Goal: Download file/media

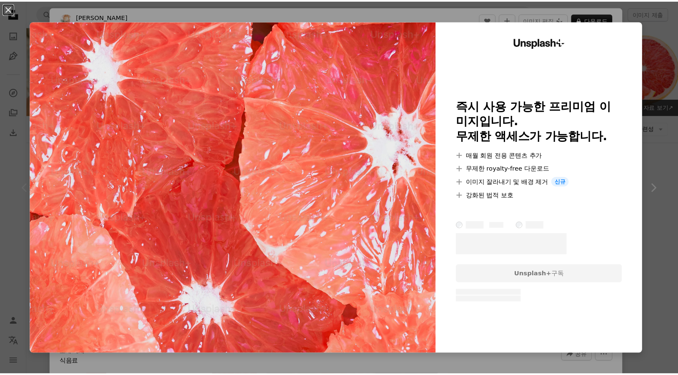
scroll to position [83, 0]
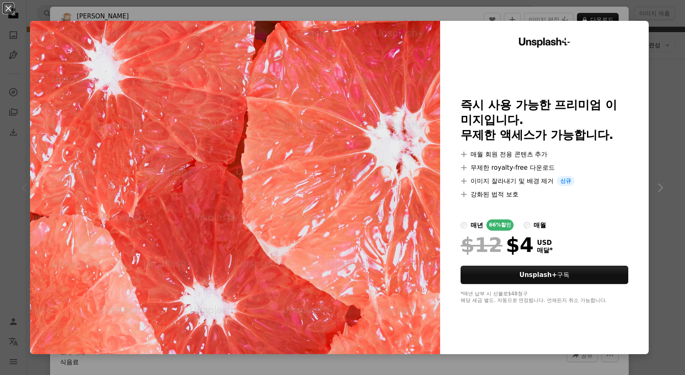
click at [652, 102] on div "An X shape Unsplash+ 즉시 사용 가능한 프리미엄 이미지입니다. 무제한 액세스가 가능합니다. A plus sign 매월 회원 전…" at bounding box center [342, 187] width 685 height 375
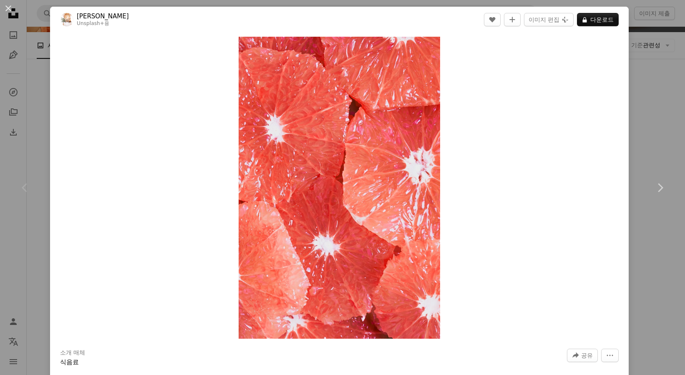
drag, startPoint x: 42, startPoint y: 122, endPoint x: 48, endPoint y: 126, distance: 6.6
click at [42, 122] on div "An X shape Chevron left Chevron right [PERSON_NAME] Unsplash+ 용 A heart A plus …" at bounding box center [342, 187] width 685 height 375
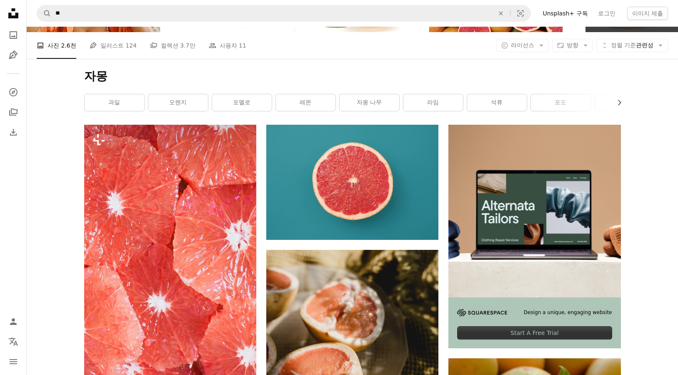
drag, startPoint x: 585, startPoint y: 86, endPoint x: 673, endPoint y: 104, distance: 89.4
click at [588, 86] on div "자몽 Chevron right 과일 오렌지 포멜로 레몬 자몽 나무 라임 석류 포도 파인애플 감귤류 과일 감귤 류 복숭아" at bounding box center [352, 92] width 557 height 66
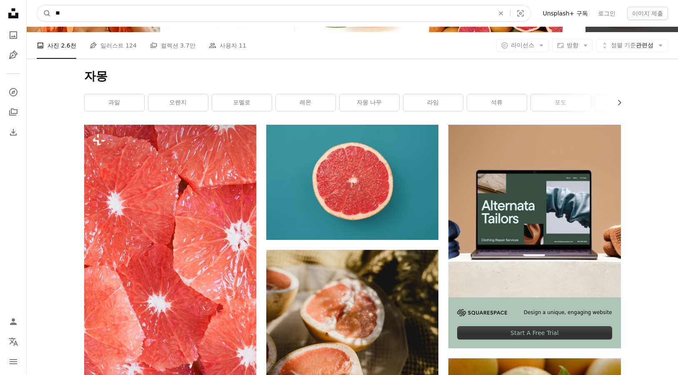
click at [129, 11] on input "**" at bounding box center [271, 13] width 441 height 16
type input "****"
click button "A magnifying glass" at bounding box center [44, 13] width 14 height 16
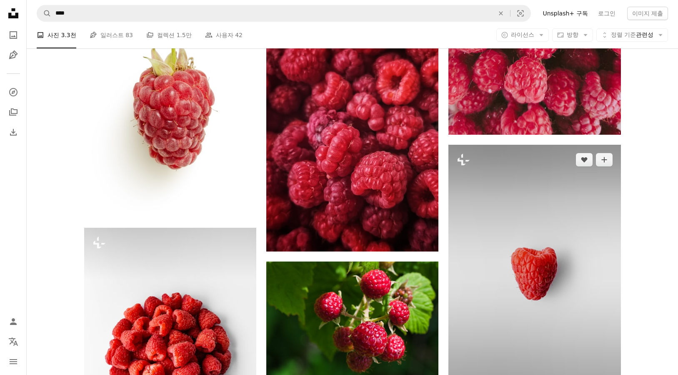
scroll to position [417, 0]
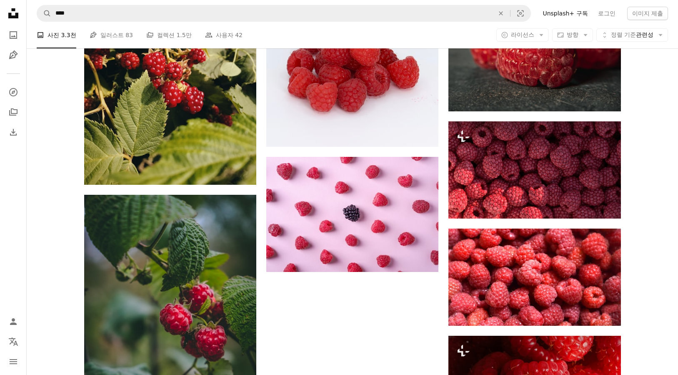
scroll to position [1084, 0]
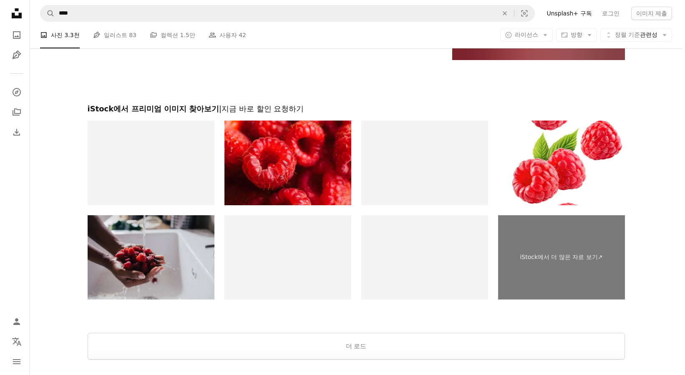
scroll to position [1688, 0]
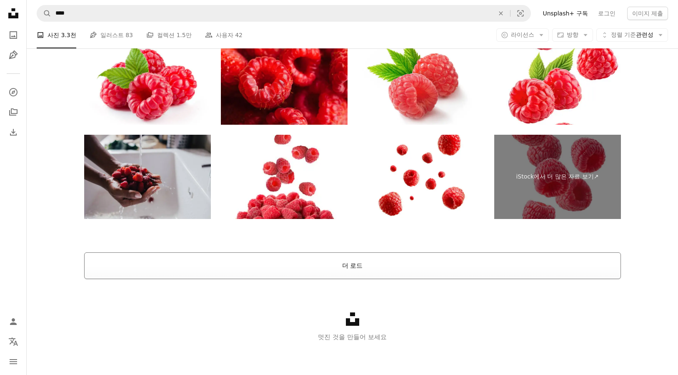
click at [324, 263] on button "더 로드" at bounding box center [352, 265] width 537 height 27
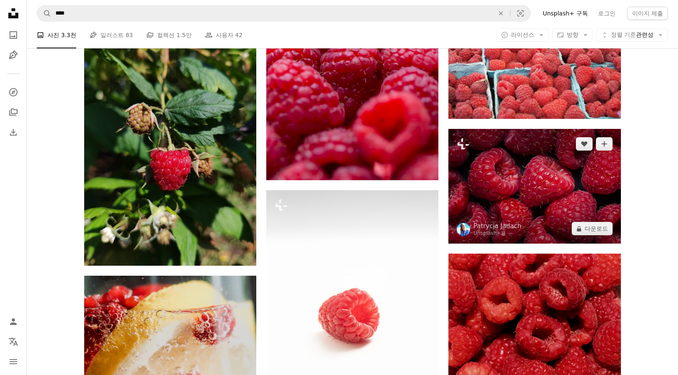
click at [517, 196] on img at bounding box center [535, 186] width 172 height 115
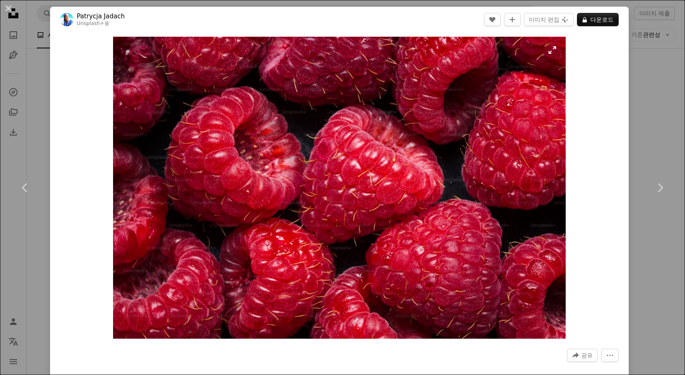
click at [439, 109] on img "이 이미지 확대" at bounding box center [339, 188] width 453 height 302
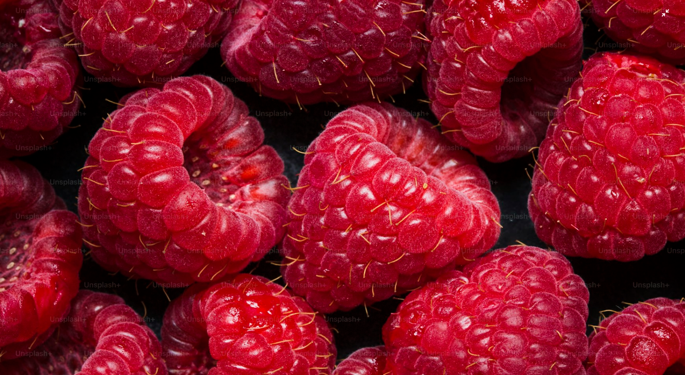
scroll to position [37, 0]
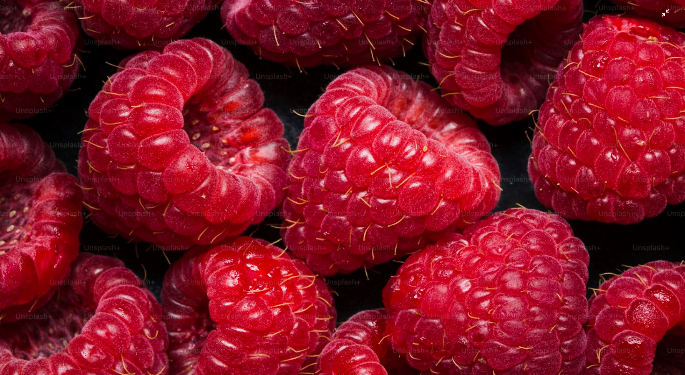
click at [559, 103] on img "이 이미지 축소" at bounding box center [342, 190] width 685 height 457
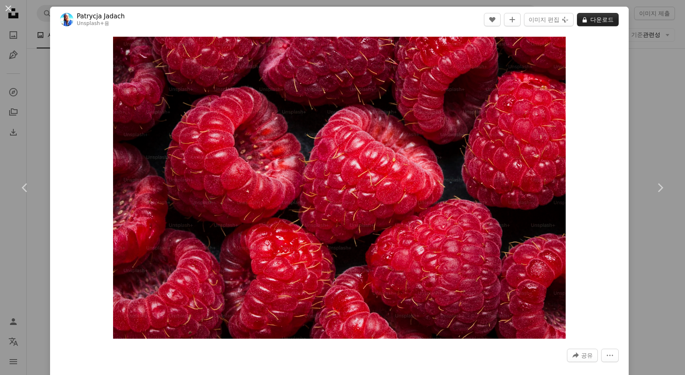
click at [600, 20] on button "A lock 다운로드" at bounding box center [598, 19] width 42 height 13
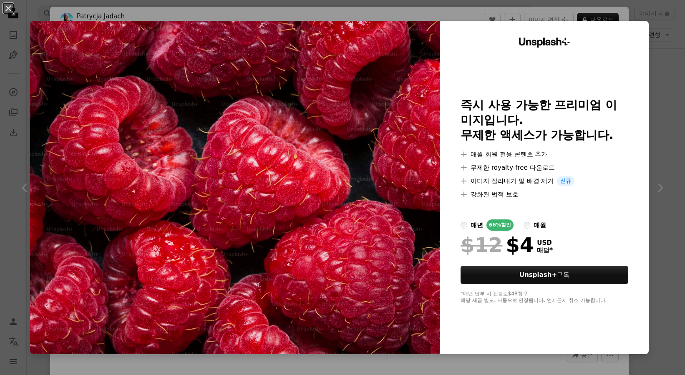
click at [533, 225] on div "매월" at bounding box center [539, 225] width 13 height 10
click at [461, 227] on label "매년 66% 할인" at bounding box center [486, 224] width 53 height 11
click at [533, 226] on div "매월" at bounding box center [539, 225] width 13 height 10
click at [486, 11] on div "An X shape Unsplash+ 즉시 사용 가능한 프리미엄 이미지입니다. 무제한 액세스가 가능합니다. A plus sign 매월 회원 전…" at bounding box center [342, 187] width 685 height 375
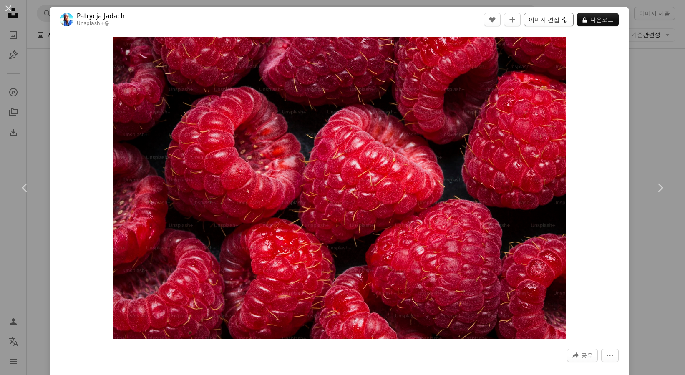
click at [542, 18] on button "이미지 편집 Plus sign for Unsplash+" at bounding box center [549, 19] width 50 height 13
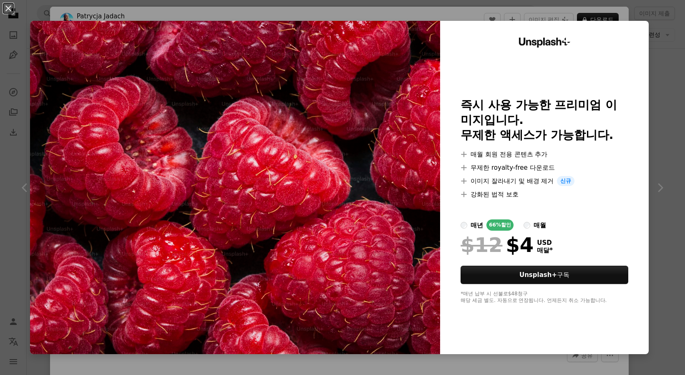
click at [506, 6] on div "An X shape Unsplash+ 즉시 사용 가능한 프리미엄 이미지입니다. 무제한 액세스가 가능합니다. A plus sign 매월 회원 전…" at bounding box center [342, 187] width 685 height 375
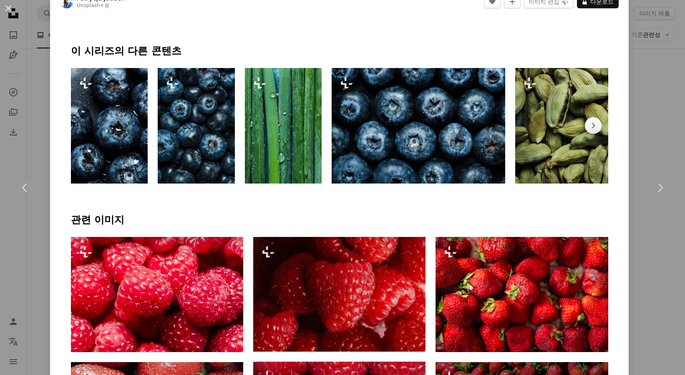
scroll to position [500, 0]
